Goal: Task Accomplishment & Management: Manage account settings

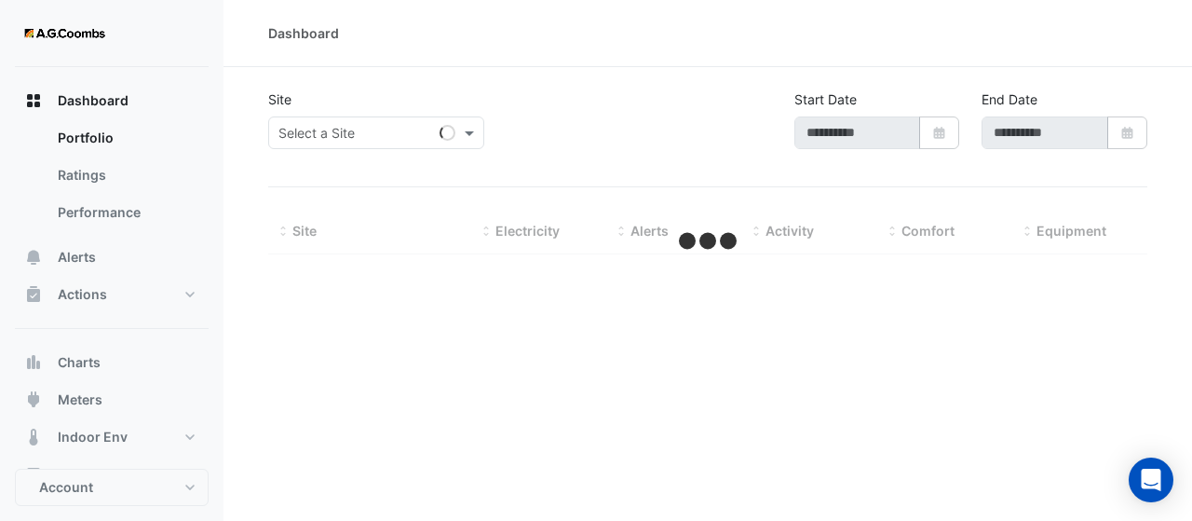
type input "**********"
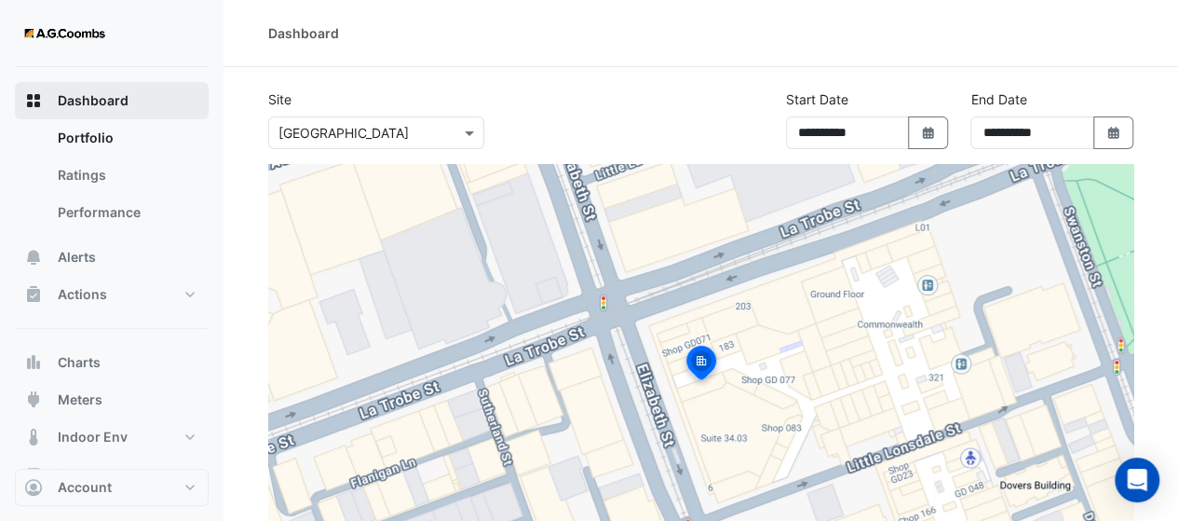
click at [61, 108] on span "Dashboard" at bounding box center [93, 100] width 71 height 19
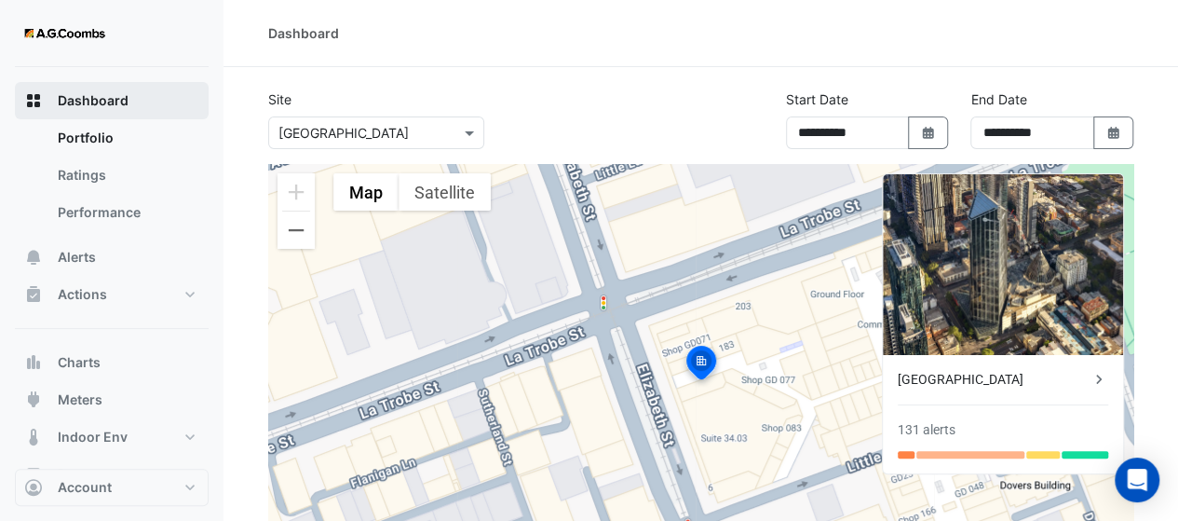
click at [77, 92] on span "Dashboard" at bounding box center [93, 100] width 71 height 19
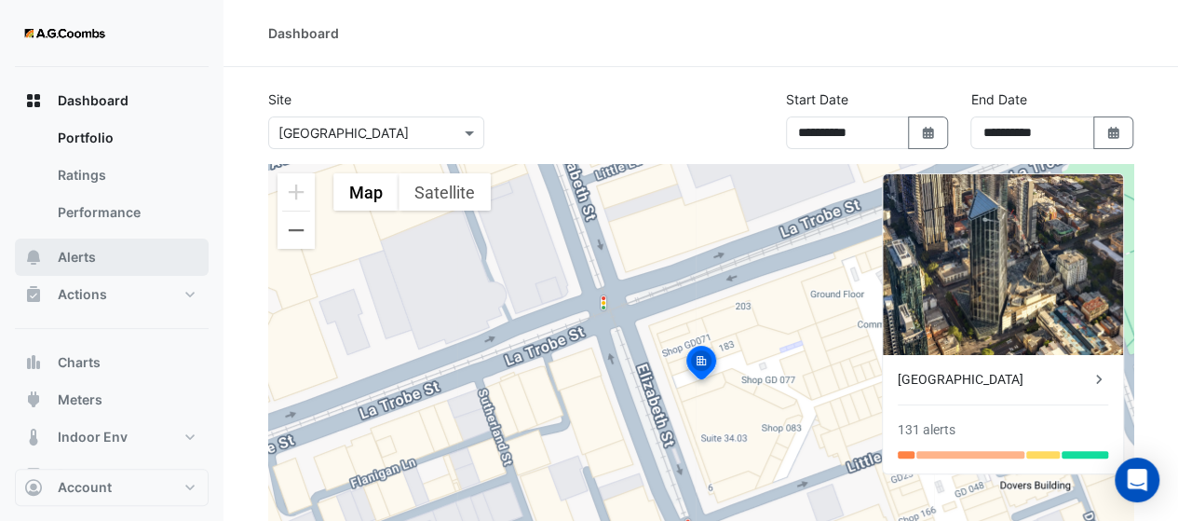
click at [91, 253] on span "Alerts" at bounding box center [77, 257] width 38 height 19
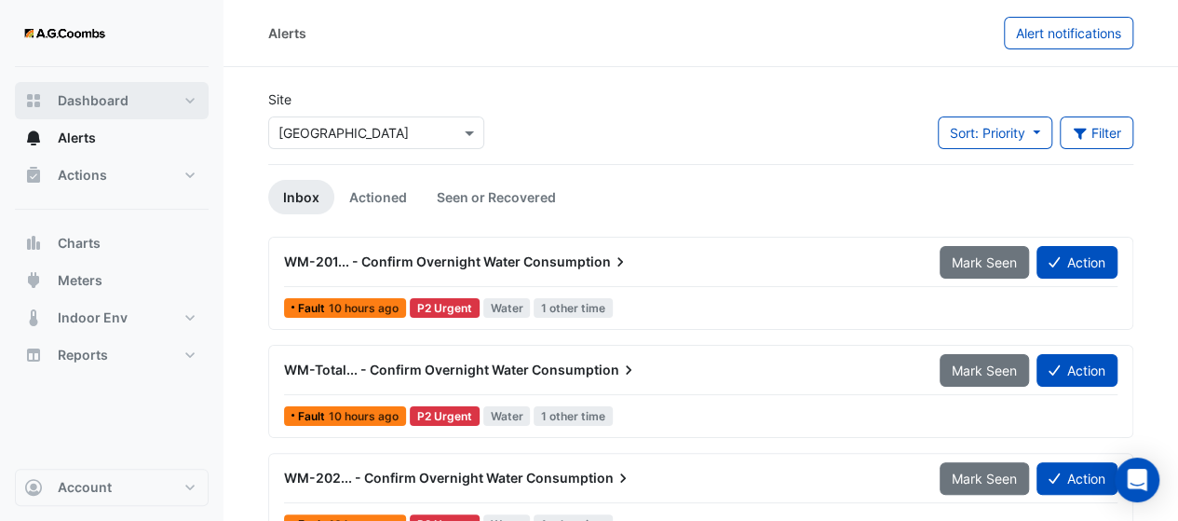
click at [90, 110] on button "Dashboard" at bounding box center [112, 100] width 194 height 37
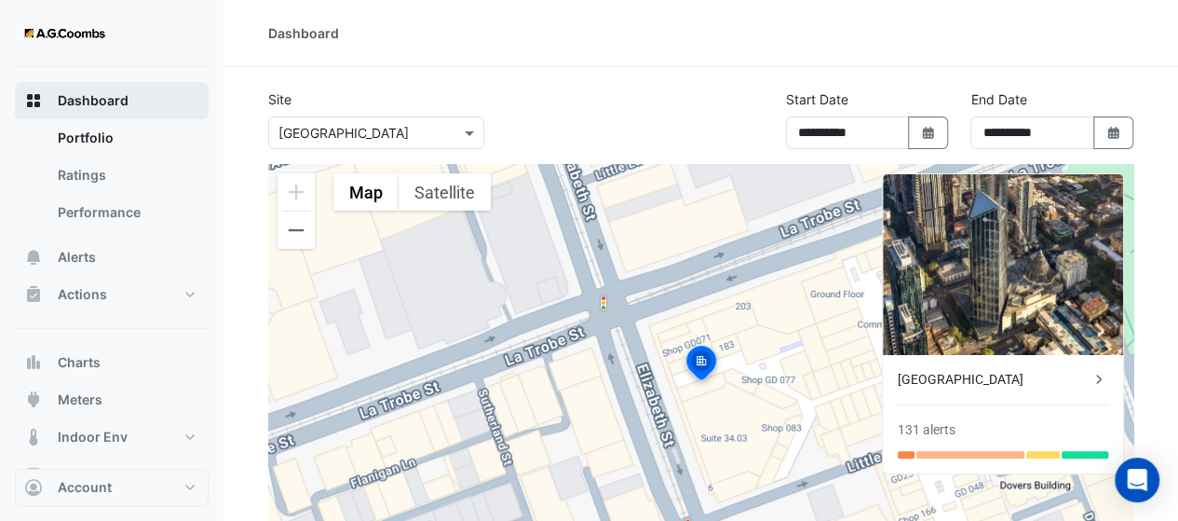
click at [188, 110] on button "Dashboard" at bounding box center [112, 100] width 194 height 37
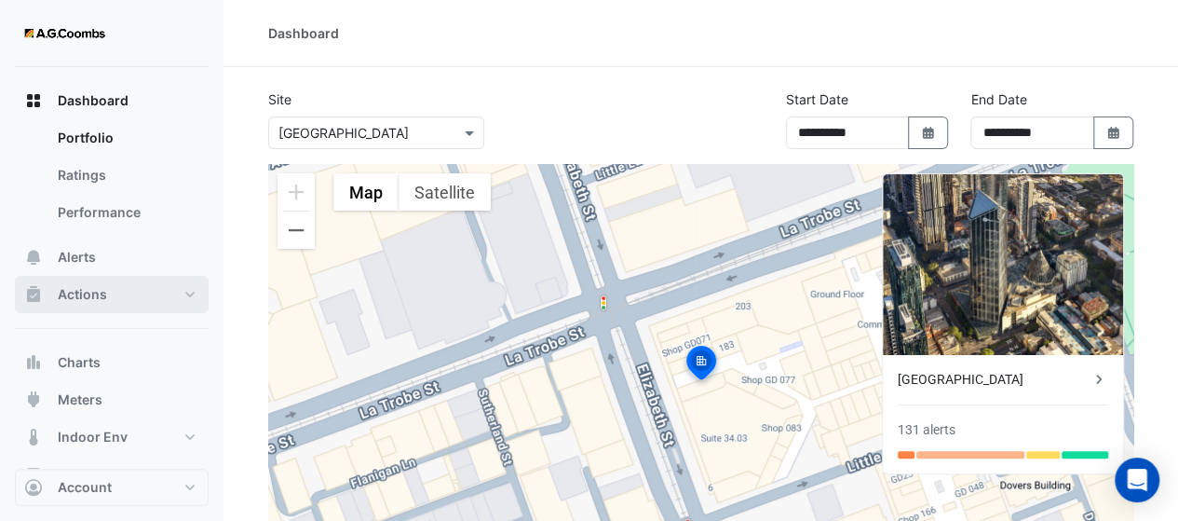
click at [119, 284] on button "Actions" at bounding box center [112, 294] width 194 height 37
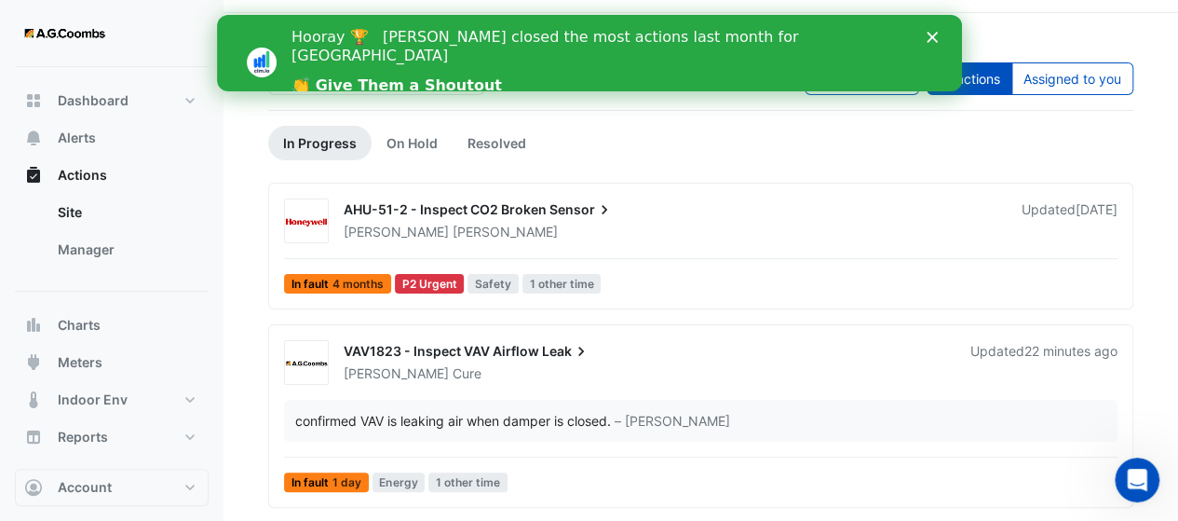
scroll to position [61, 0]
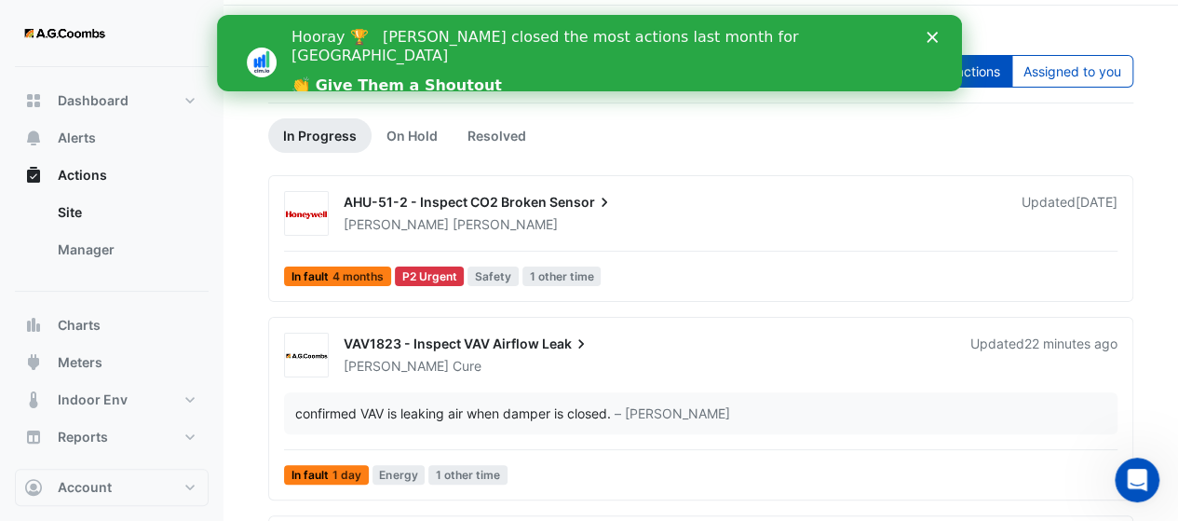
click at [926, 42] on icon "Close" at bounding box center [931, 37] width 11 height 11
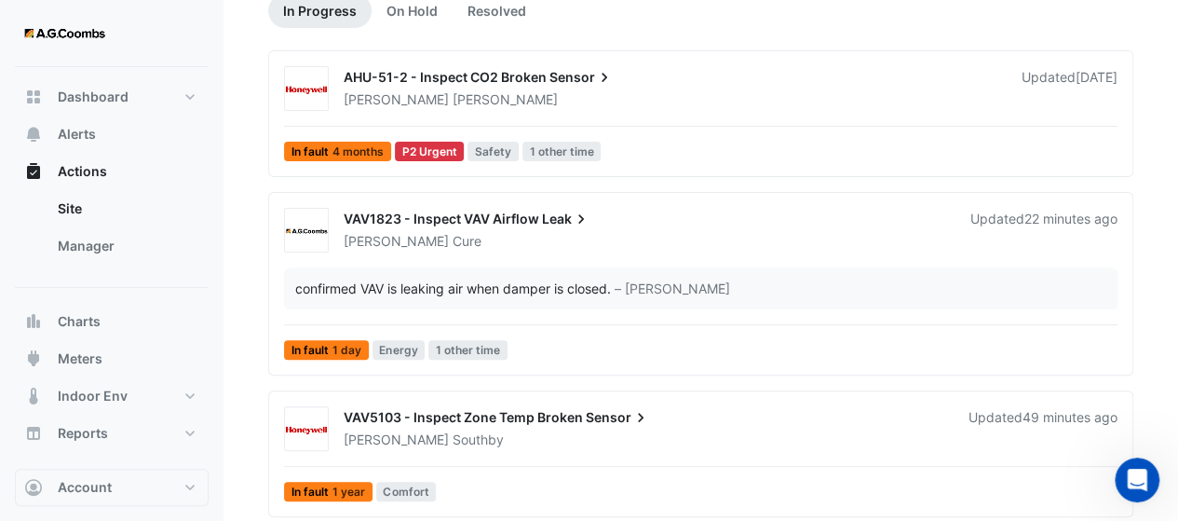
scroll to position [7, 0]
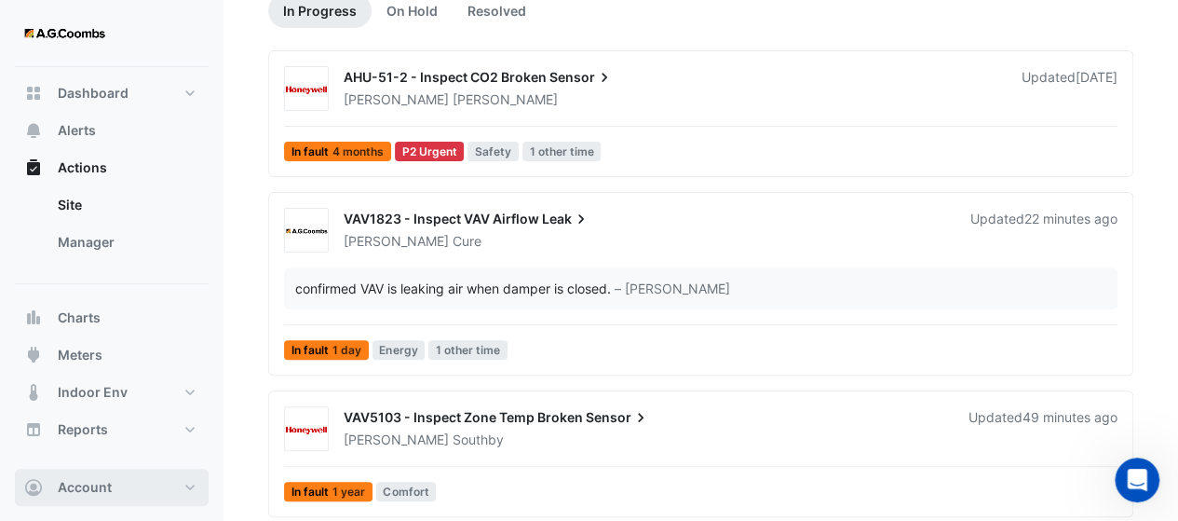
click at [94, 478] on button "Account" at bounding box center [112, 486] width 194 height 37
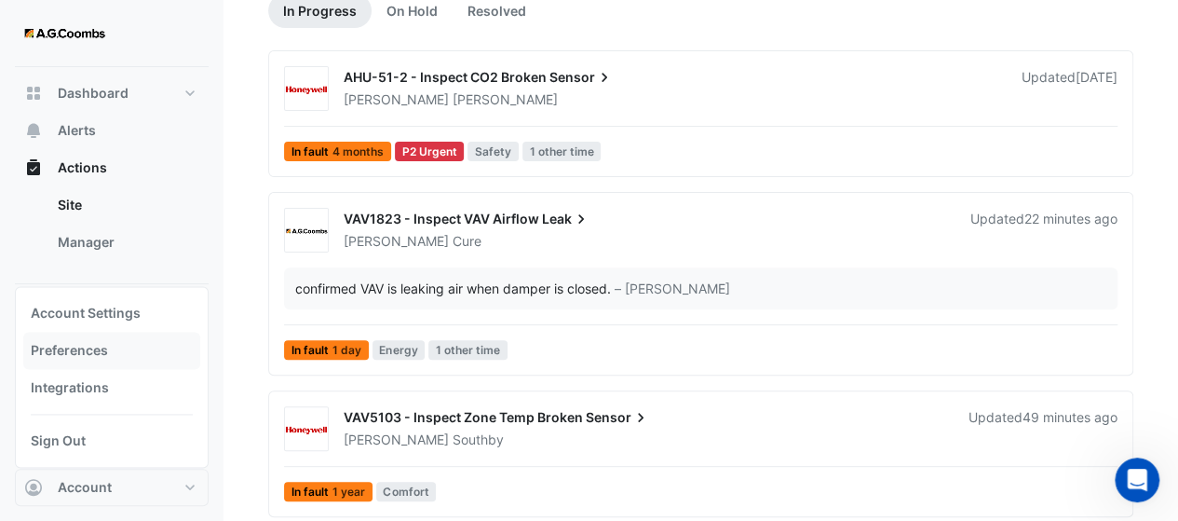
click at [77, 360] on link "Preferences" at bounding box center [111, 349] width 177 height 37
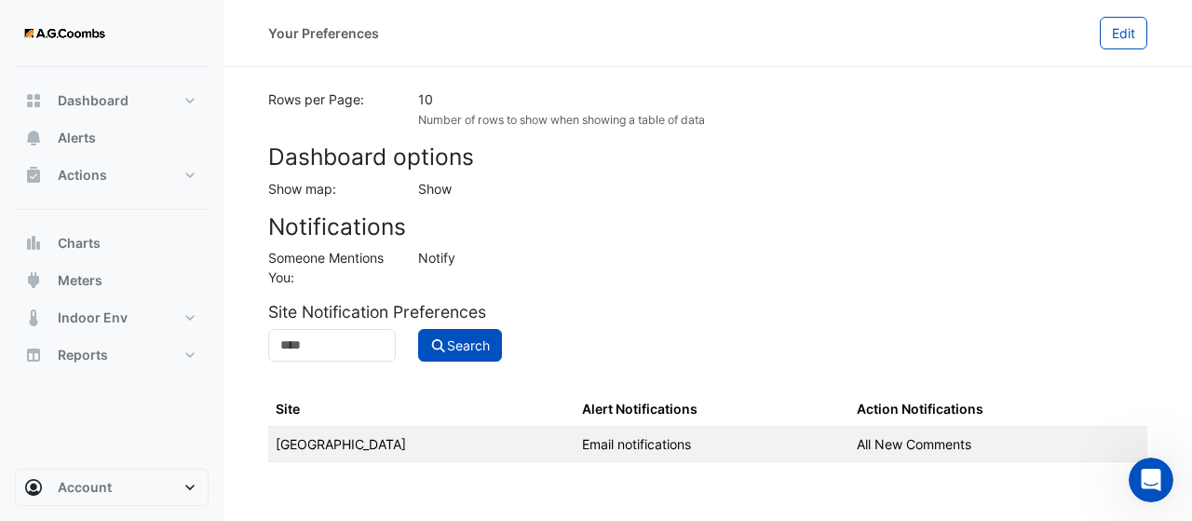
click at [342, 260] on label "Someone Mentions You:" at bounding box center [332, 267] width 128 height 39
click at [336, 348] on input at bounding box center [332, 345] width 128 height 33
click at [531, 265] on div "Notify" at bounding box center [782, 267] width 751 height 39
click at [960, 440] on td "All New Comments" at bounding box center [998, 443] width 298 height 35
click at [1108, 36] on button "Edit" at bounding box center [1123, 33] width 47 height 33
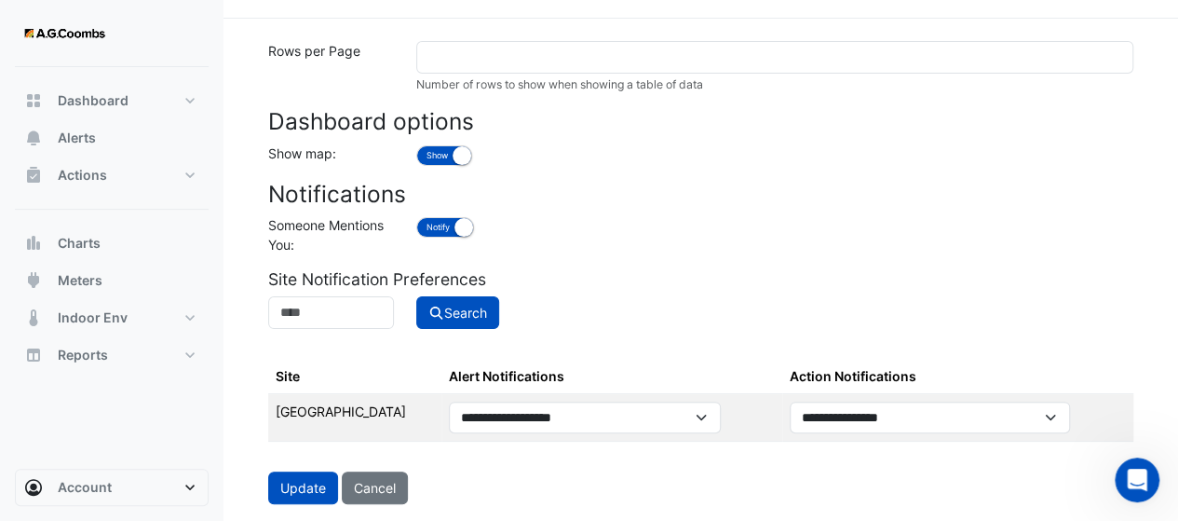
scroll to position [58, 0]
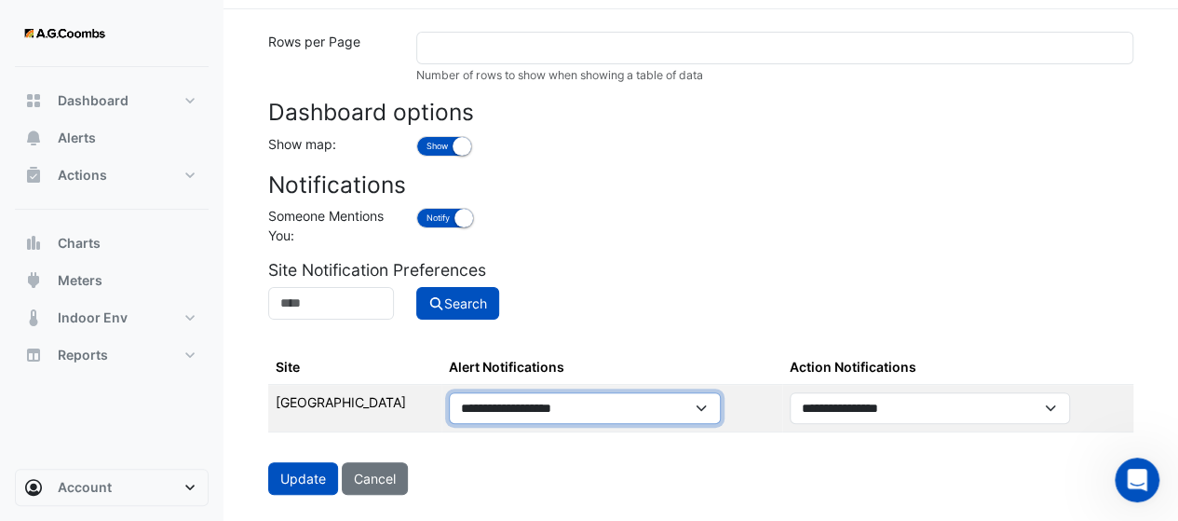
click at [721, 411] on select "**********" at bounding box center [585, 408] width 272 height 32
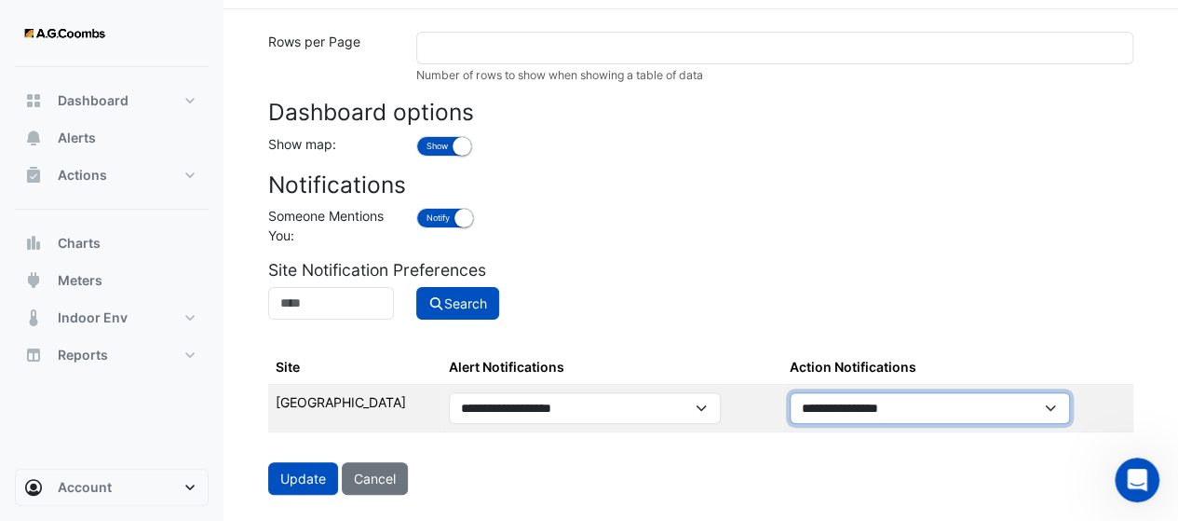
click at [899, 409] on select "**********" at bounding box center [930, 408] width 280 height 32
select select "********"
click at [845, 392] on select "**********" at bounding box center [930, 408] width 280 height 32
click at [756, 237] on div "Notify Don't Notify" at bounding box center [774, 225] width 739 height 39
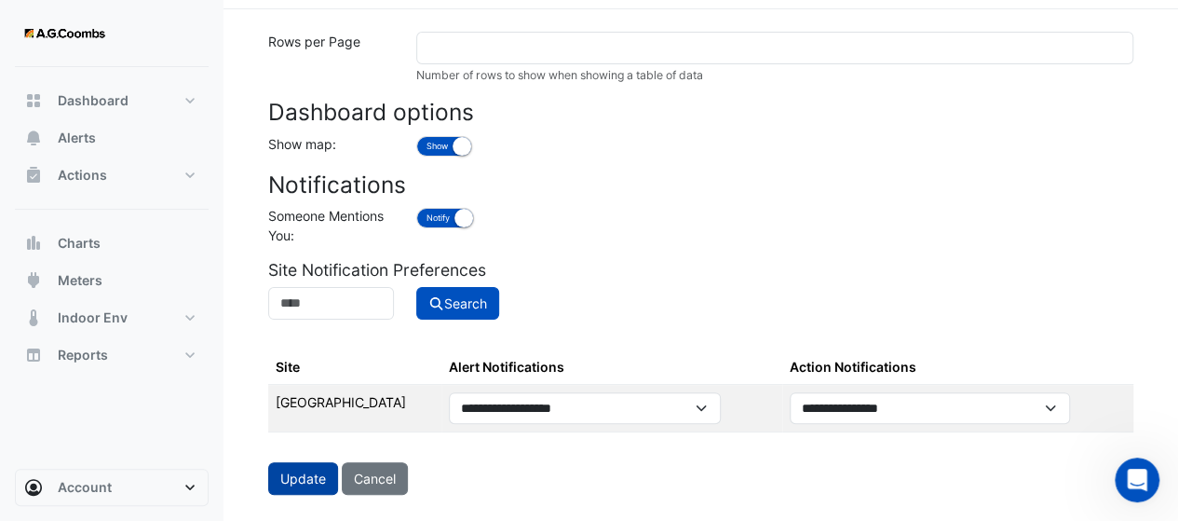
click at [305, 472] on button "Update" at bounding box center [303, 478] width 70 height 33
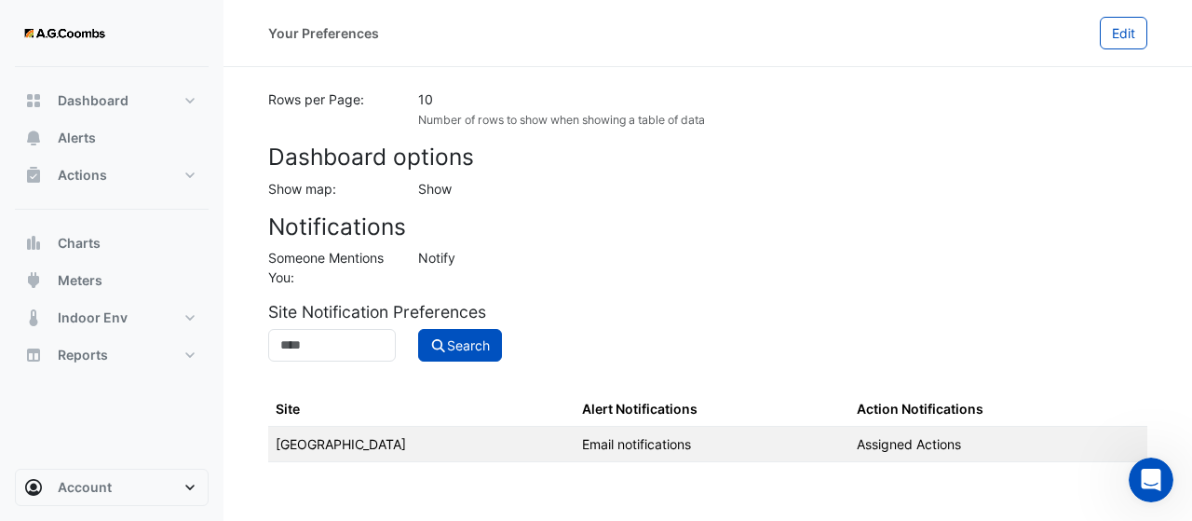
drag, startPoint x: 987, startPoint y: 444, endPoint x: 891, endPoint y: 447, distance: 95.9
click at [891, 447] on td "Assigned Actions" at bounding box center [998, 443] width 298 height 35
click at [840, 305] on h5 "Site Notification Preferences" at bounding box center [707, 312] width 879 height 20
click at [78, 96] on span "Dashboard" at bounding box center [93, 100] width 71 height 19
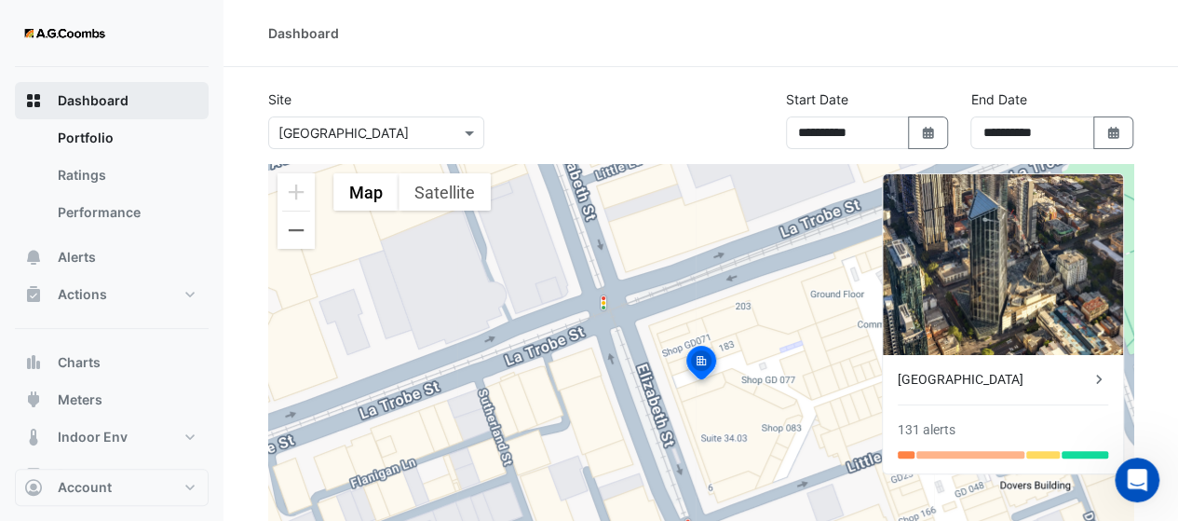
click at [196, 99] on button "Dashboard" at bounding box center [112, 100] width 194 height 37
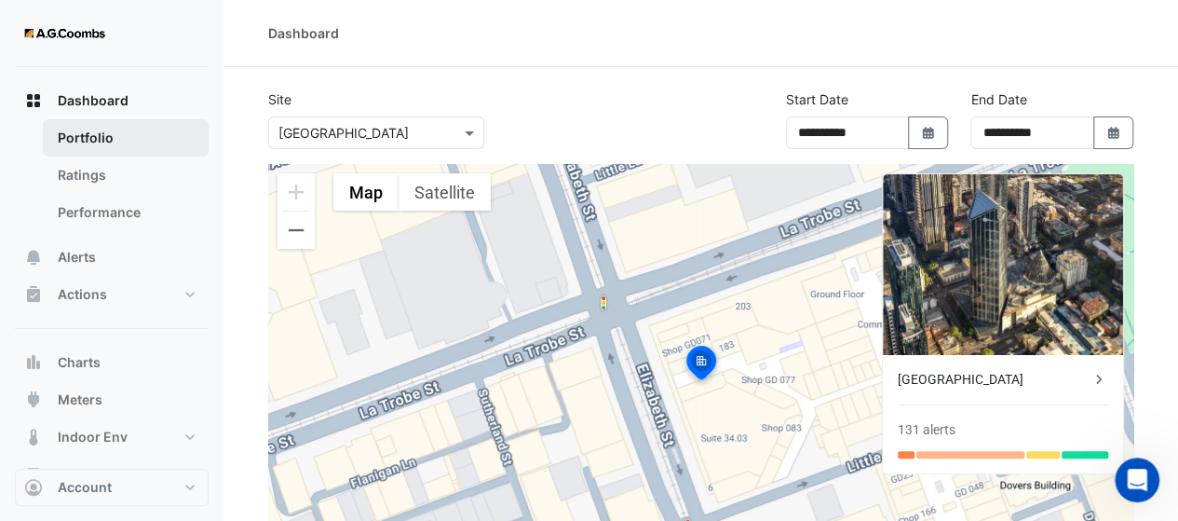
click at [93, 133] on link "Portfolio" at bounding box center [126, 137] width 166 height 37
click at [128, 150] on link "Portfolio" at bounding box center [126, 137] width 166 height 37
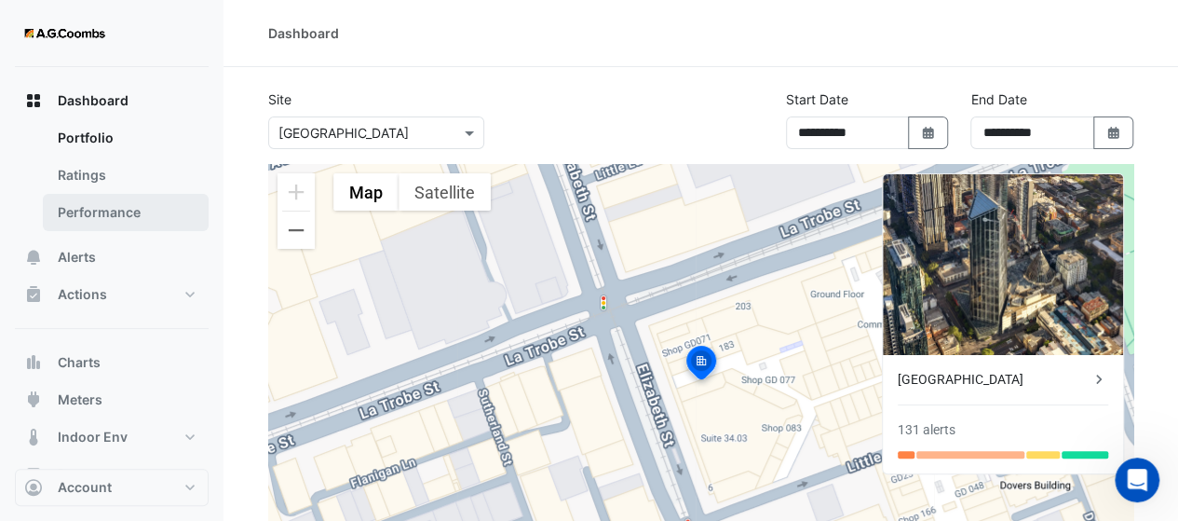
click at [111, 208] on link "Performance" at bounding box center [126, 212] width 166 height 37
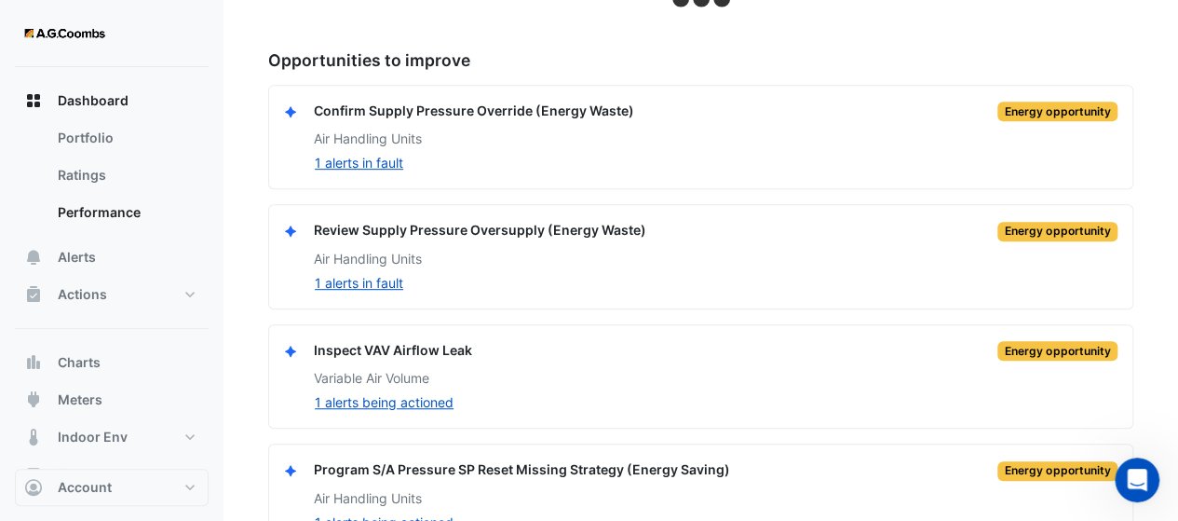
scroll to position [426, 0]
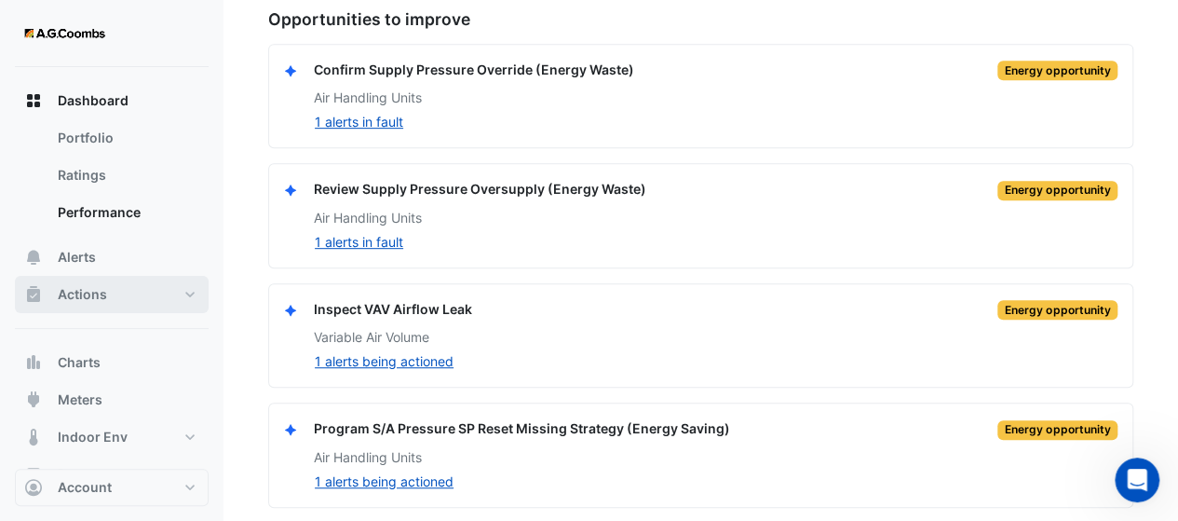
click at [102, 289] on span "Actions" at bounding box center [82, 294] width 49 height 19
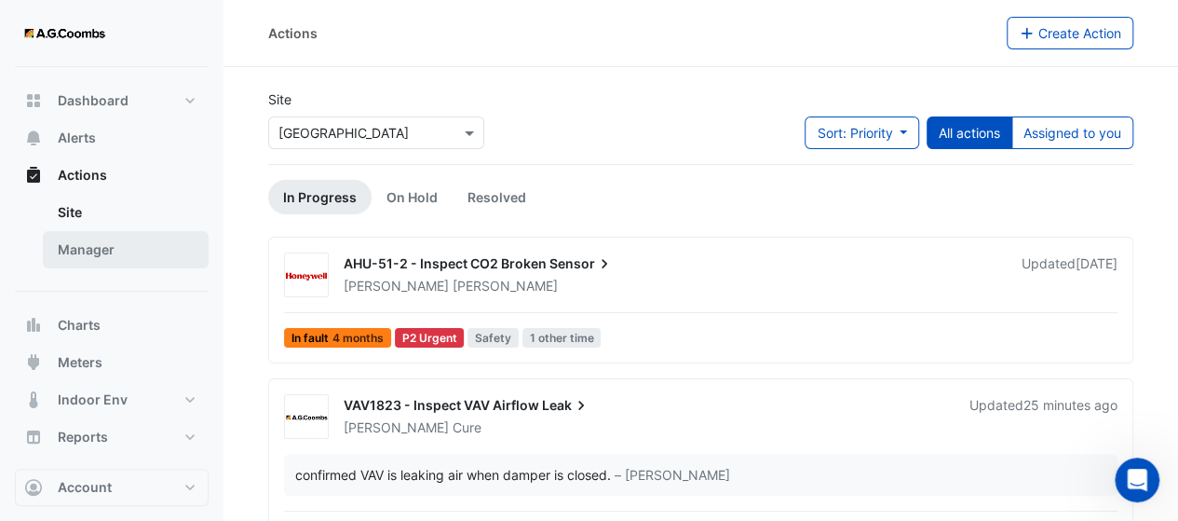
click at [88, 251] on link "Manager" at bounding box center [126, 249] width 166 height 37
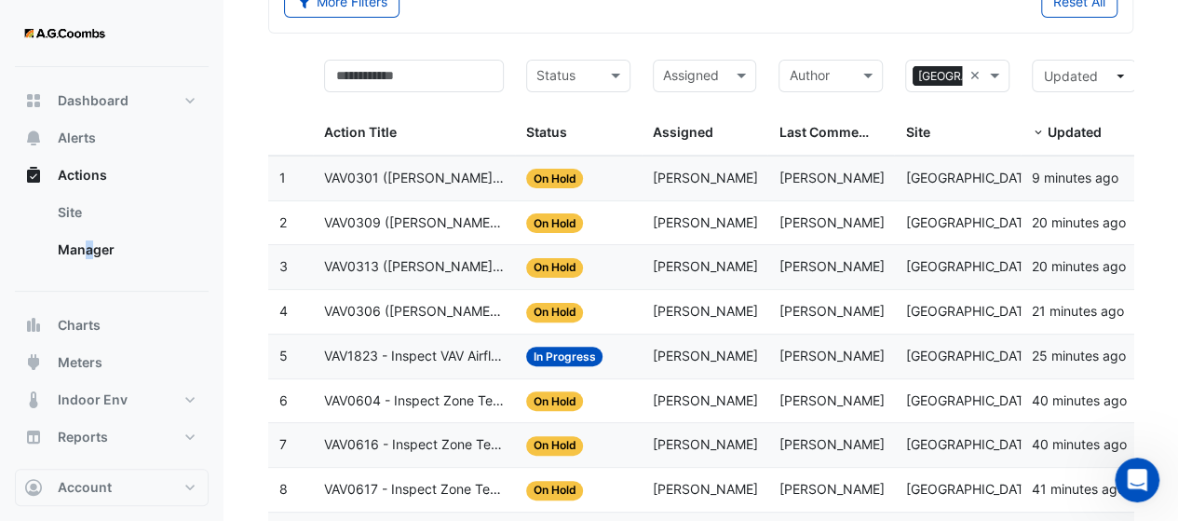
scroll to position [124, 0]
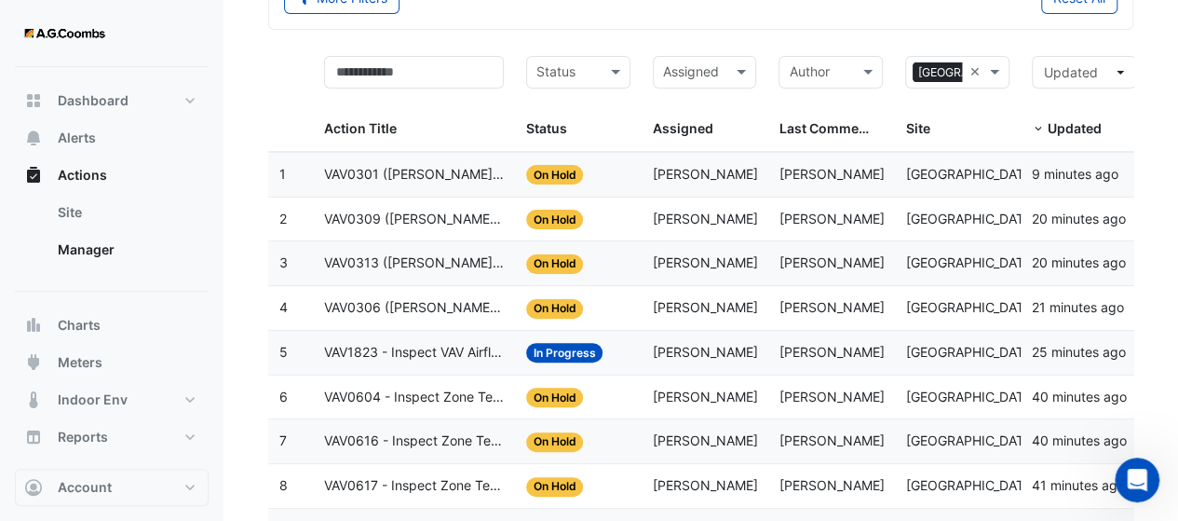
click at [730, 72] on div "Assigned" at bounding box center [705, 72] width 104 height 33
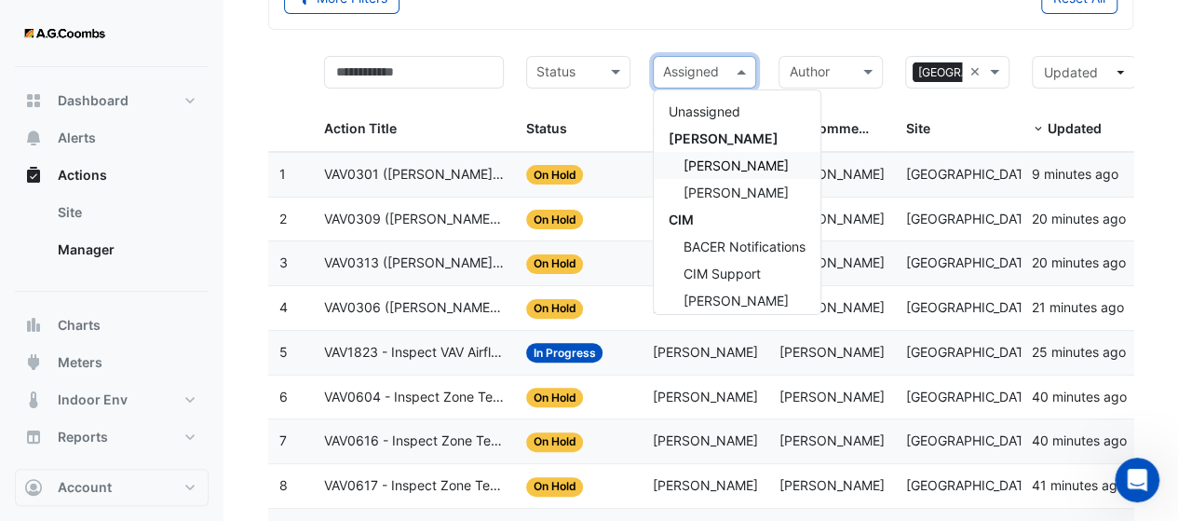
click at [705, 165] on span "[PERSON_NAME]" at bounding box center [735, 165] width 105 height 16
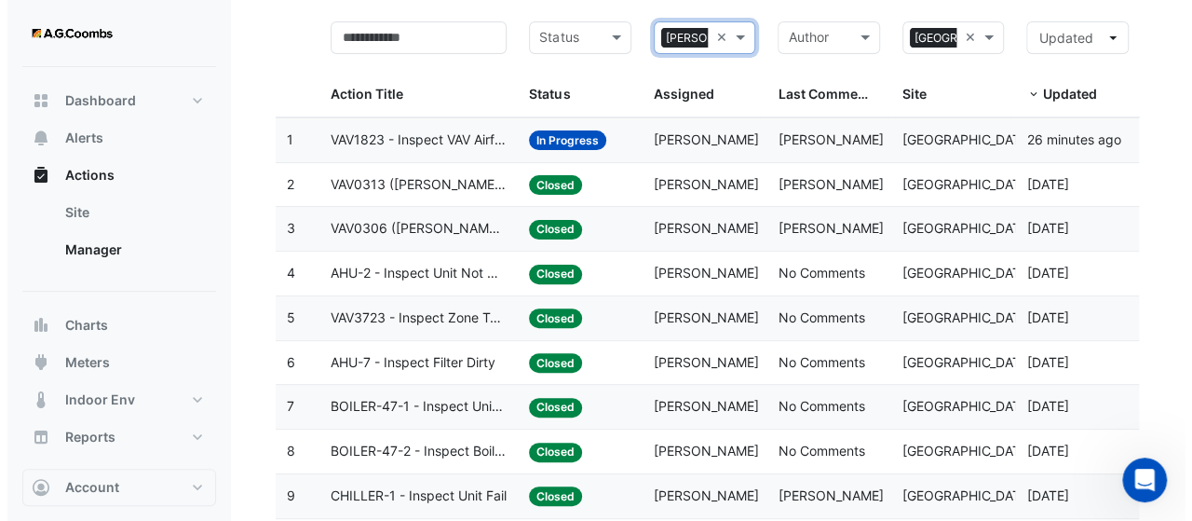
scroll to position [152, 0]
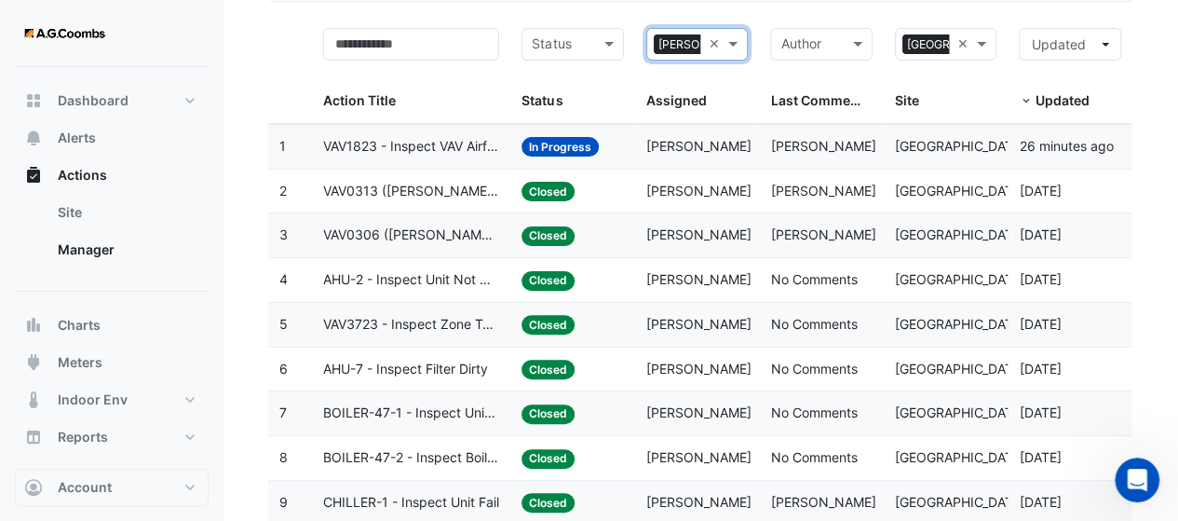
click at [403, 142] on span "VAV1823 - Inspect VAV Airflow Leak" at bounding box center [411, 146] width 177 height 21
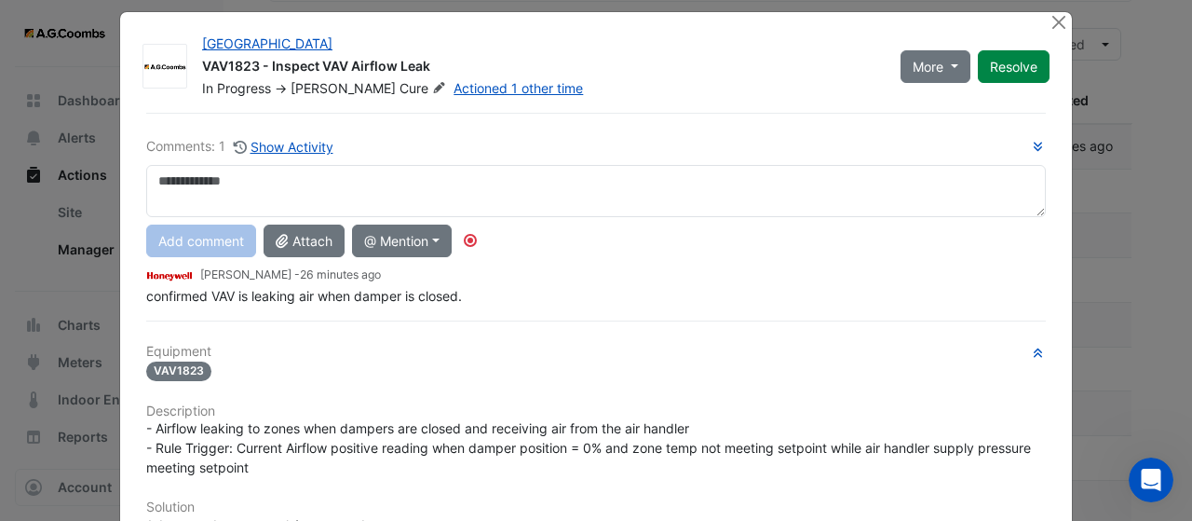
scroll to position [0, 0]
